Goal: Transaction & Acquisition: Purchase product/service

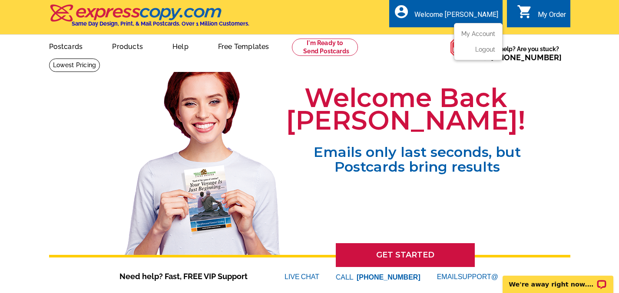
click at [474, 30] on ul "My Account Logout" at bounding box center [478, 41] width 49 height 37
click at [477, 33] on link "My Account" at bounding box center [475, 34] width 37 height 8
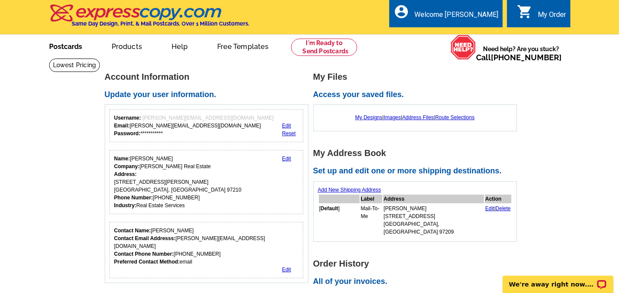
click at [71, 44] on link "Postcards" at bounding box center [65, 46] width 61 height 20
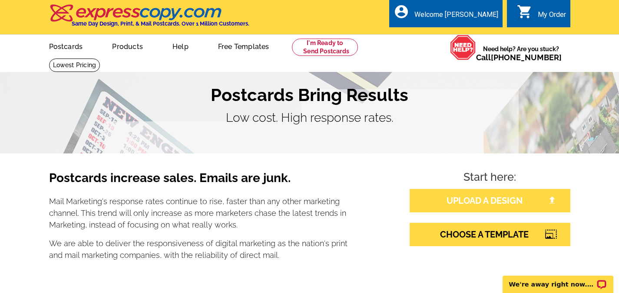
click at [464, 196] on link "UPLOAD A DESIGN" at bounding box center [489, 200] width 161 height 23
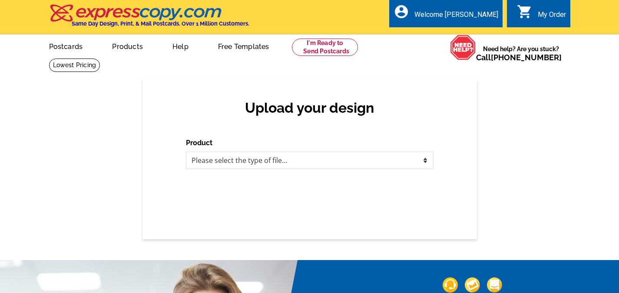
click at [238, 169] on div "Upload your design Product Please select the type of file... Postcards Business…" at bounding box center [309, 159] width 334 height 161
click at [238, 162] on select "Please select the type of file... Postcards Business Cards Letters and flyers G…" at bounding box center [309, 160] width 247 height 17
select select "1"
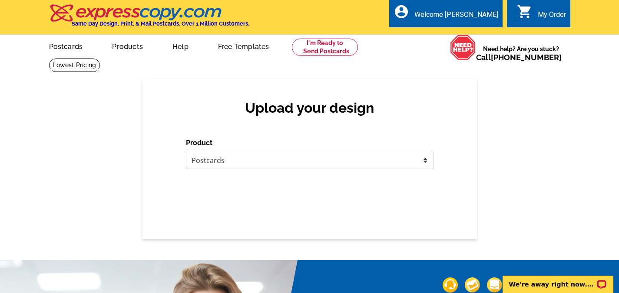
click at [186, 152] on select "Please select the type of file... Postcards Business Cards Letters and flyers G…" at bounding box center [309, 160] width 247 height 17
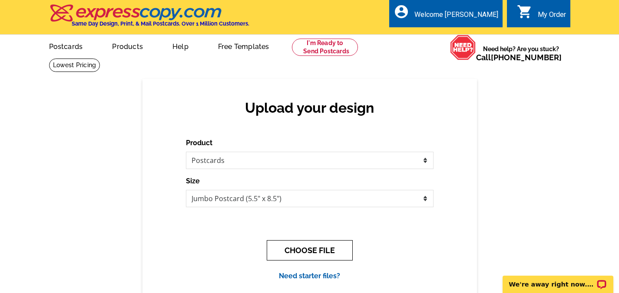
click at [298, 252] on button "CHOOSE FILE" at bounding box center [310, 250] width 86 height 20
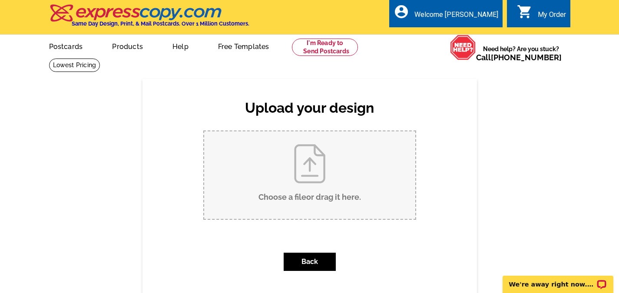
click at [297, 187] on input "Choose a file or drag it here ." at bounding box center [309, 176] width 211 height 88
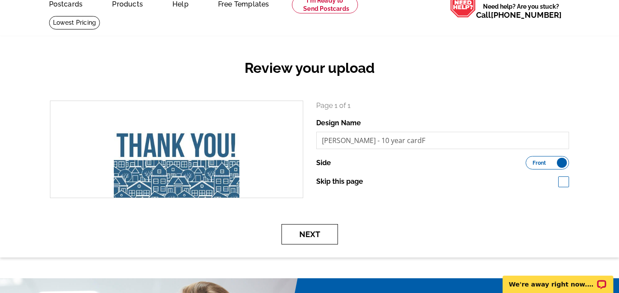
click at [309, 227] on button "Next" at bounding box center [309, 234] width 56 height 20
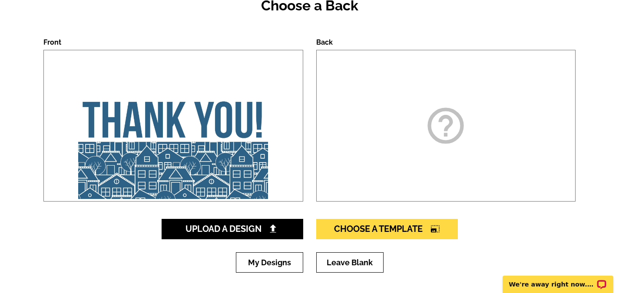
scroll to position [112, 0]
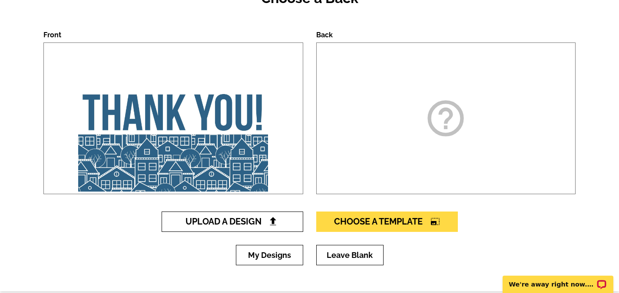
click at [240, 220] on span "Upload A Design" at bounding box center [231, 222] width 93 height 10
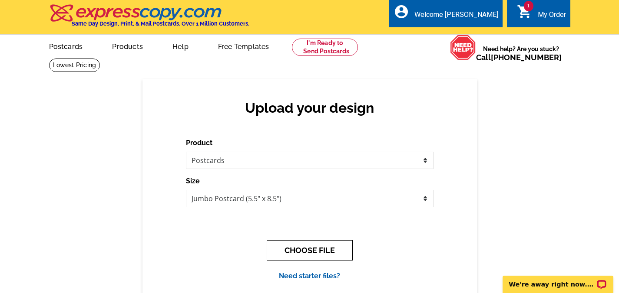
click at [309, 254] on button "CHOOSE FILE" at bounding box center [310, 250] width 86 height 20
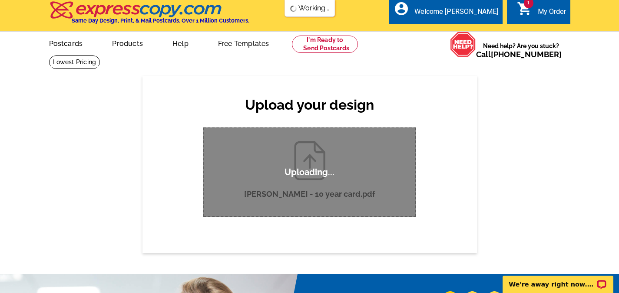
scroll to position [2, 0]
